Goal: Check status

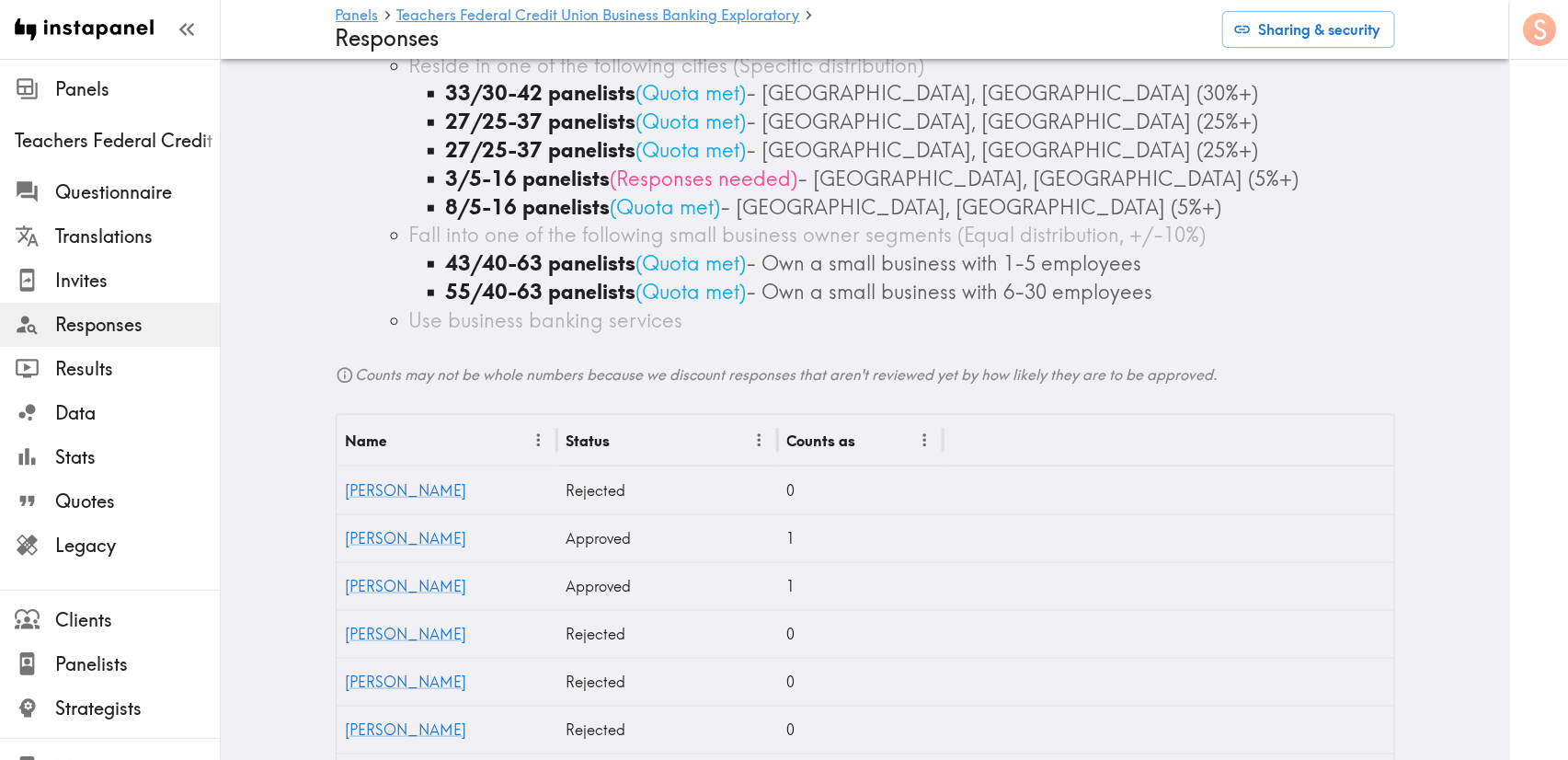
scroll to position [552, 0]
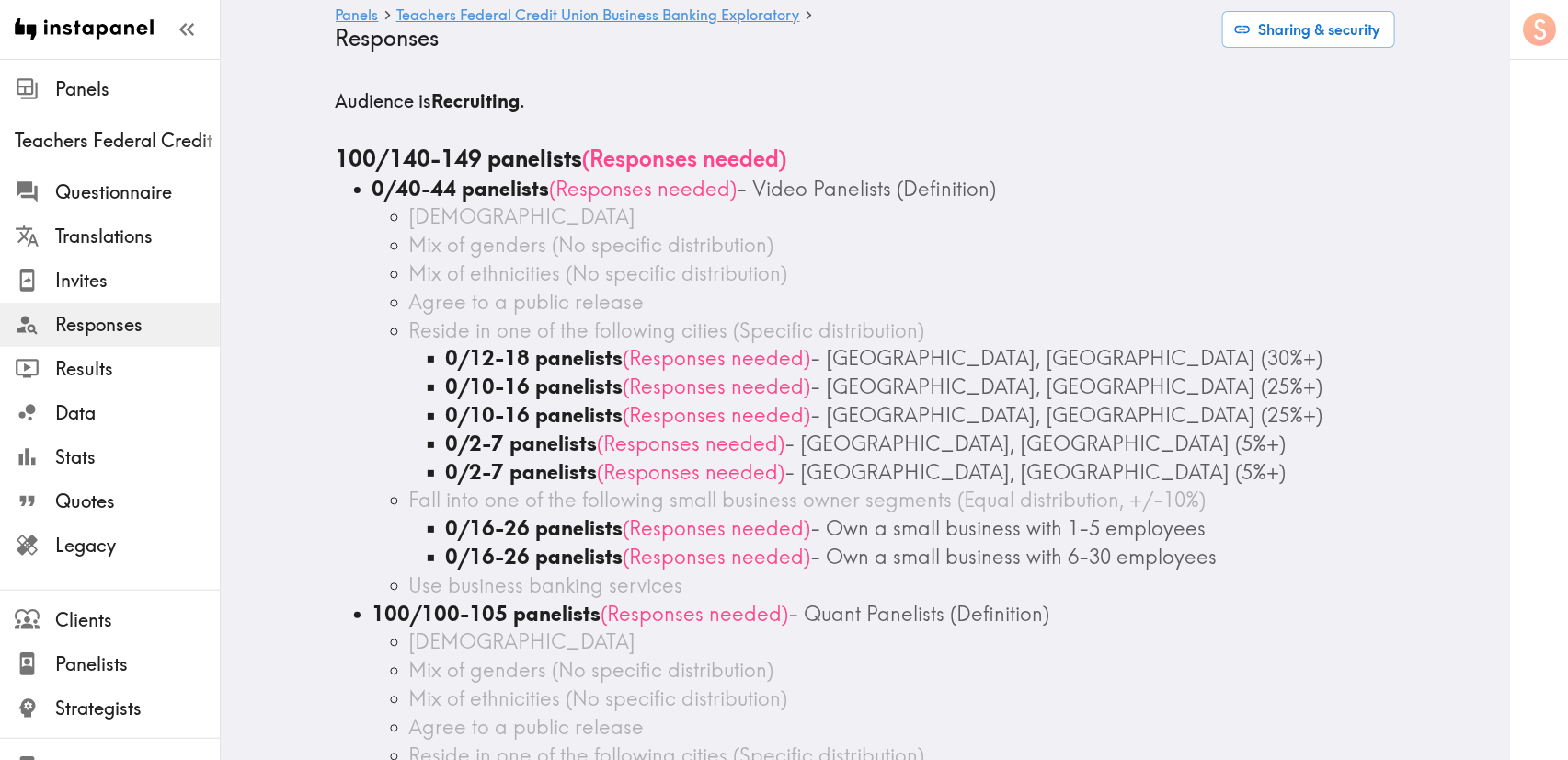
scroll to position [552, 0]
